Goal: Navigation & Orientation: Find specific page/section

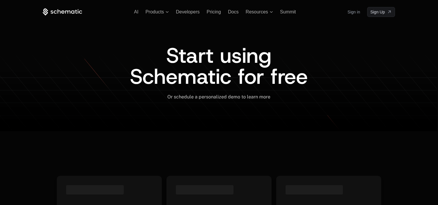
click at [349, 16] on link "Sign in" at bounding box center [354, 11] width 13 height 9
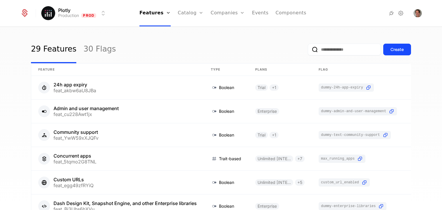
scroll to position [7, 0]
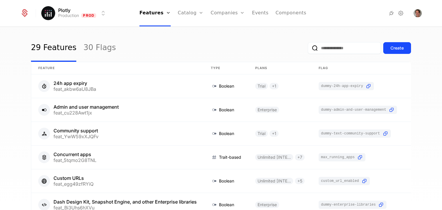
click at [193, 30] on link "Plans" at bounding box center [200, 28] width 30 height 5
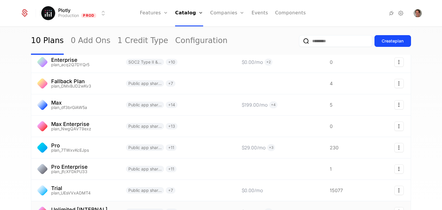
scroll to position [112, 0]
